Goal: Check status

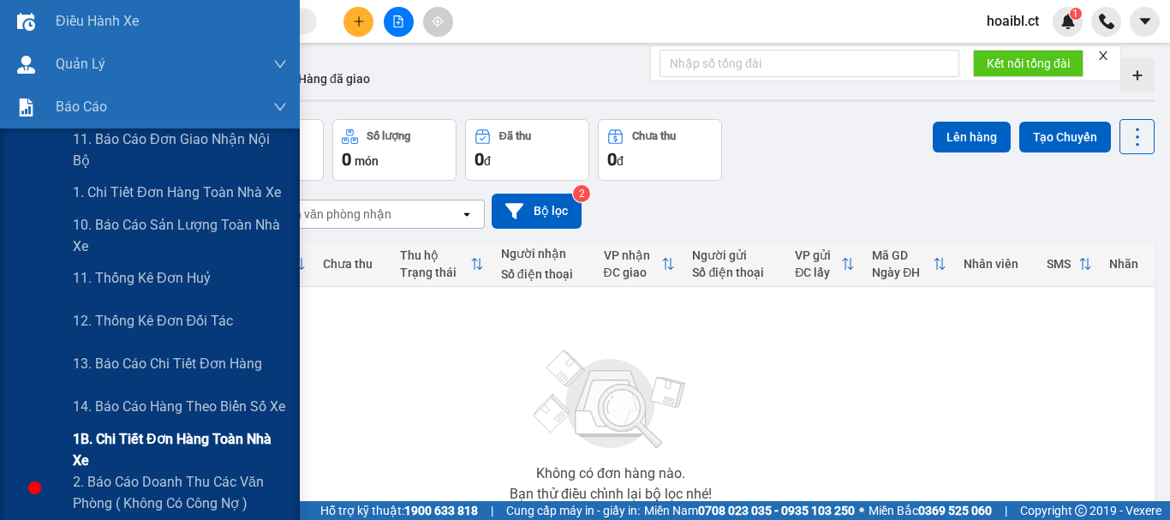
scroll to position [171, 0]
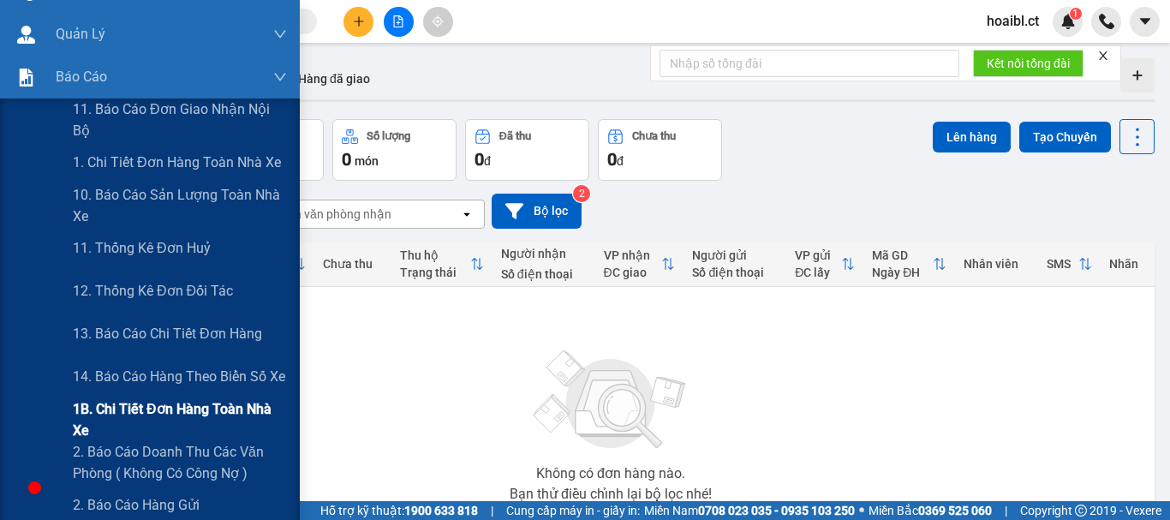
click at [140, 408] on span "1B. Chi tiết đơn hàng toàn nhà xe" at bounding box center [180, 419] width 214 height 43
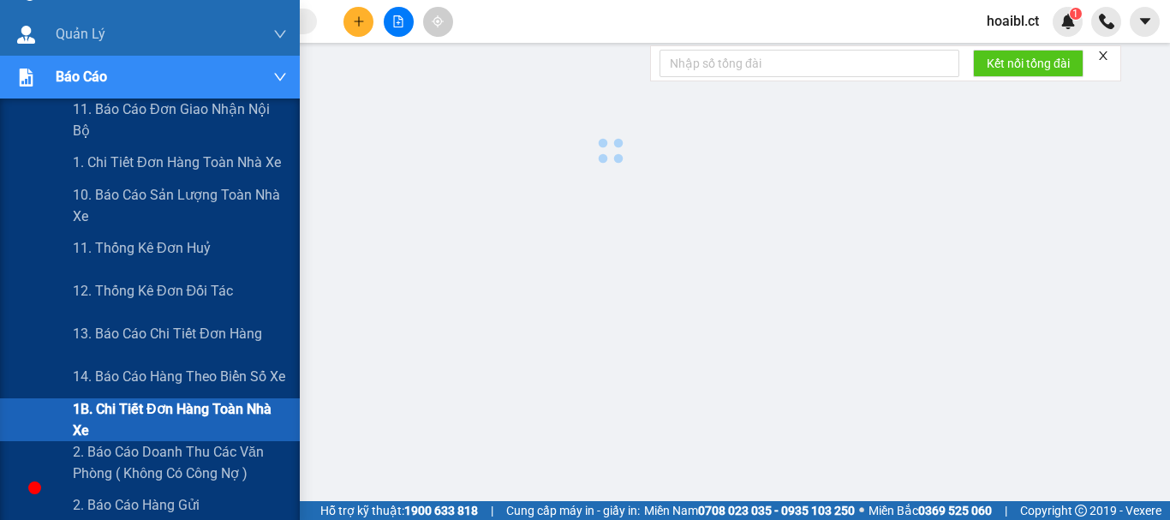
click at [140, 408] on span "1B. Chi tiết đơn hàng toàn nhà xe" at bounding box center [180, 419] width 214 height 43
